Goal: Check status: Check status

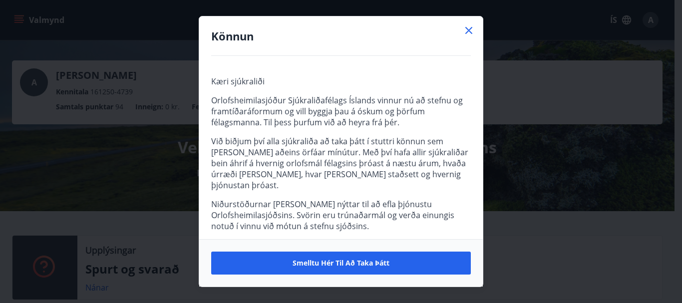
click at [468, 33] on icon at bounding box center [469, 30] width 12 height 12
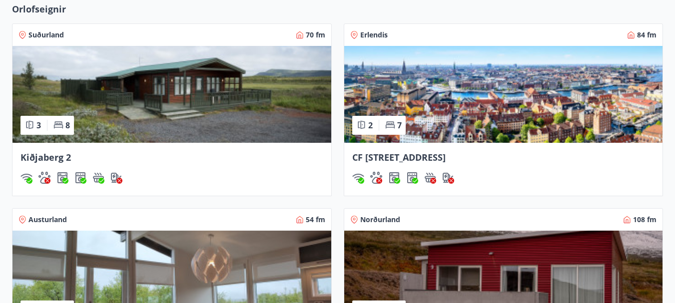
scroll to position [699, 0]
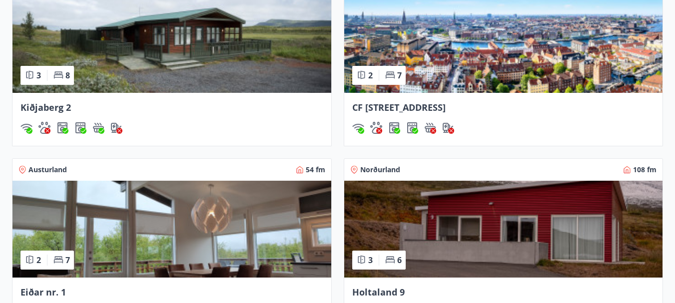
click at [415, 106] on span "CF [STREET_ADDRESS]" at bounding box center [398, 107] width 93 height 12
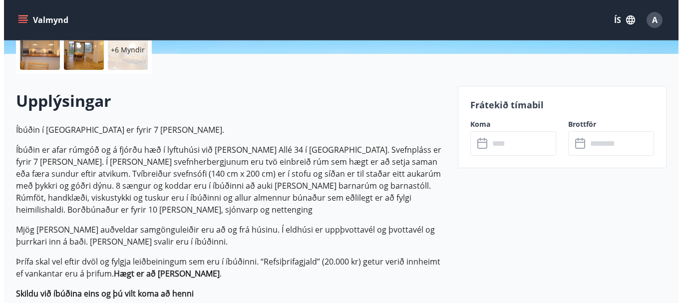
scroll to position [250, 0]
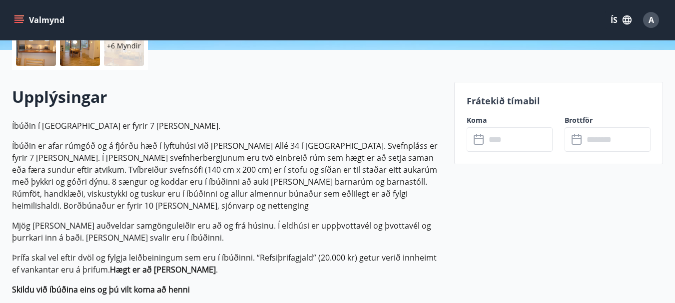
click at [475, 138] on icon at bounding box center [478, 138] width 10 height 1
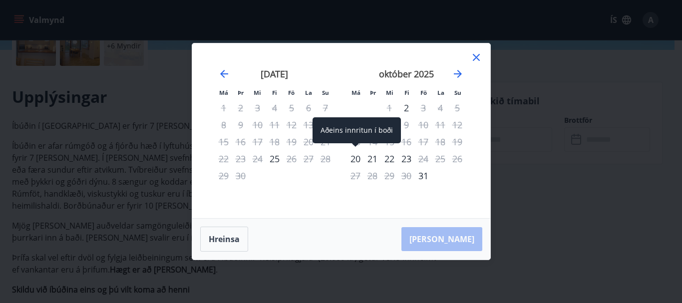
click at [357, 159] on div "20" at bounding box center [355, 158] width 17 height 17
click at [354, 156] on div "20" at bounding box center [355, 158] width 17 height 17
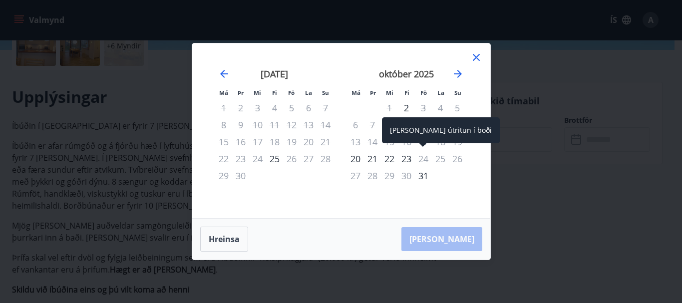
click at [422, 158] on div "24" at bounding box center [423, 158] width 17 height 17
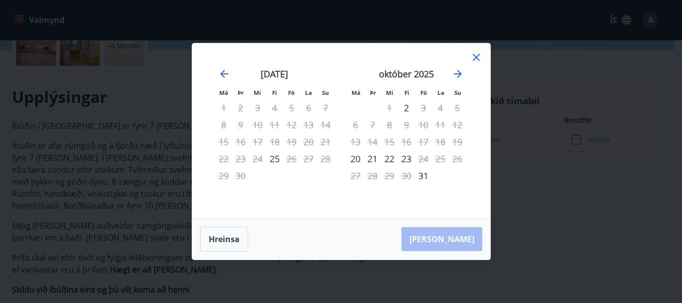
click at [476, 55] on icon at bounding box center [476, 57] width 12 height 12
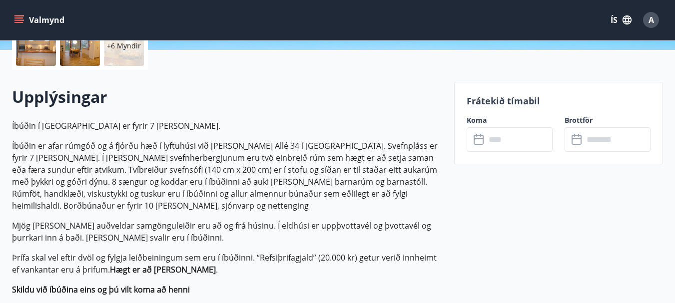
click at [476, 142] on icon at bounding box center [479, 140] width 12 height 12
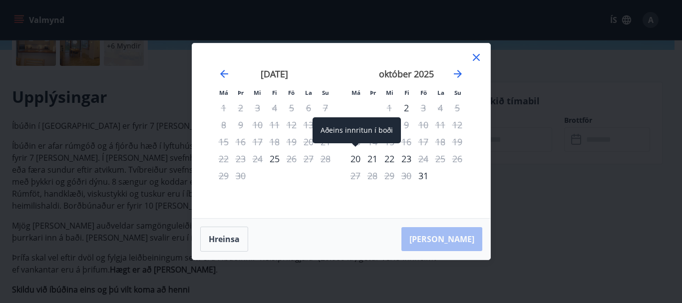
click at [358, 157] on div "20" at bounding box center [355, 158] width 17 height 17
click at [354, 157] on div "20" at bounding box center [355, 158] width 17 height 17
click at [355, 156] on div "20" at bounding box center [355, 158] width 17 height 17
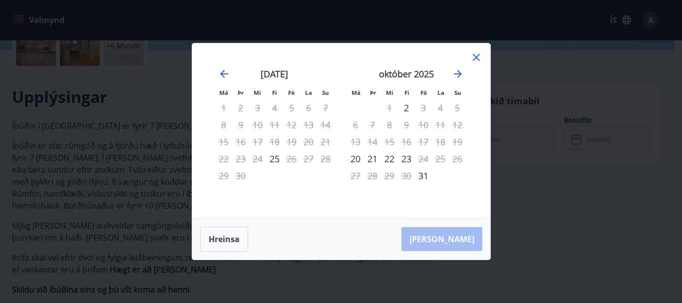
click at [370, 161] on div "21" at bounding box center [372, 158] width 17 height 17
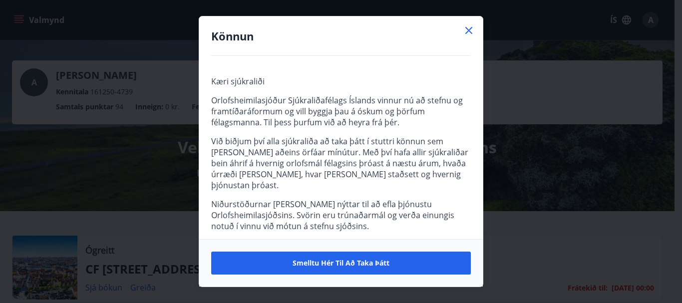
click at [471, 27] on icon at bounding box center [469, 30] width 12 height 12
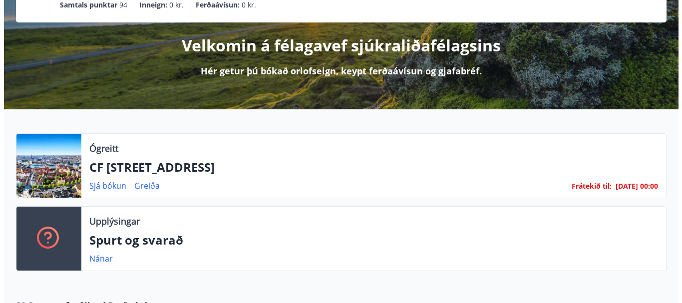
scroll to position [150, 0]
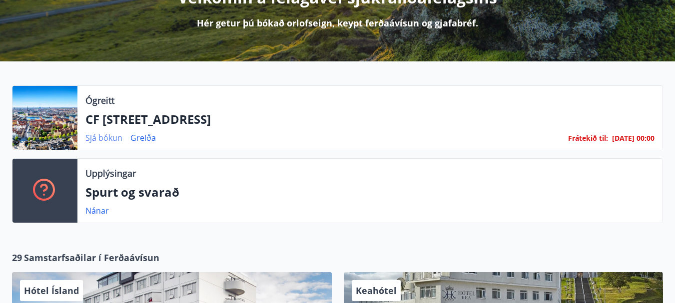
click at [104, 138] on link "Sjá bókun" at bounding box center [103, 137] width 37 height 11
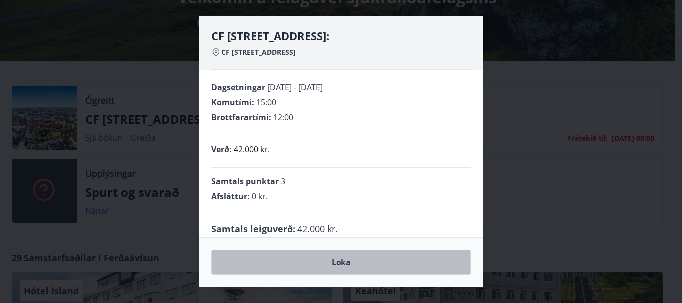
click at [340, 262] on button "Loka" at bounding box center [341, 262] width 260 height 25
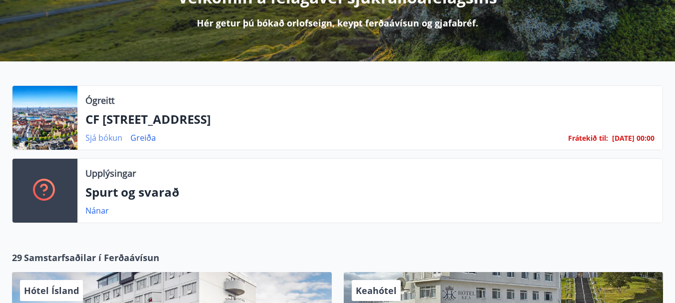
click at [102, 139] on link "Sjá bókun" at bounding box center [103, 137] width 37 height 11
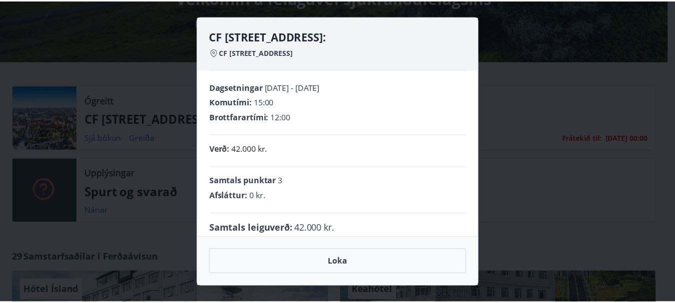
scroll to position [14, 0]
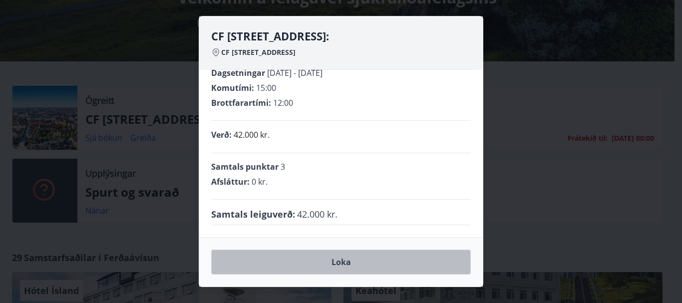
click at [336, 258] on button "Loka" at bounding box center [341, 262] width 260 height 25
